Goal: Find specific page/section: Find specific page/section

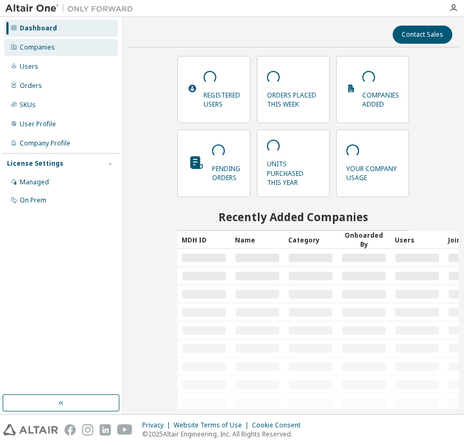
click at [38, 53] on div "Companies" at bounding box center [61, 47] width 114 height 17
